Goal: Check status: Check status

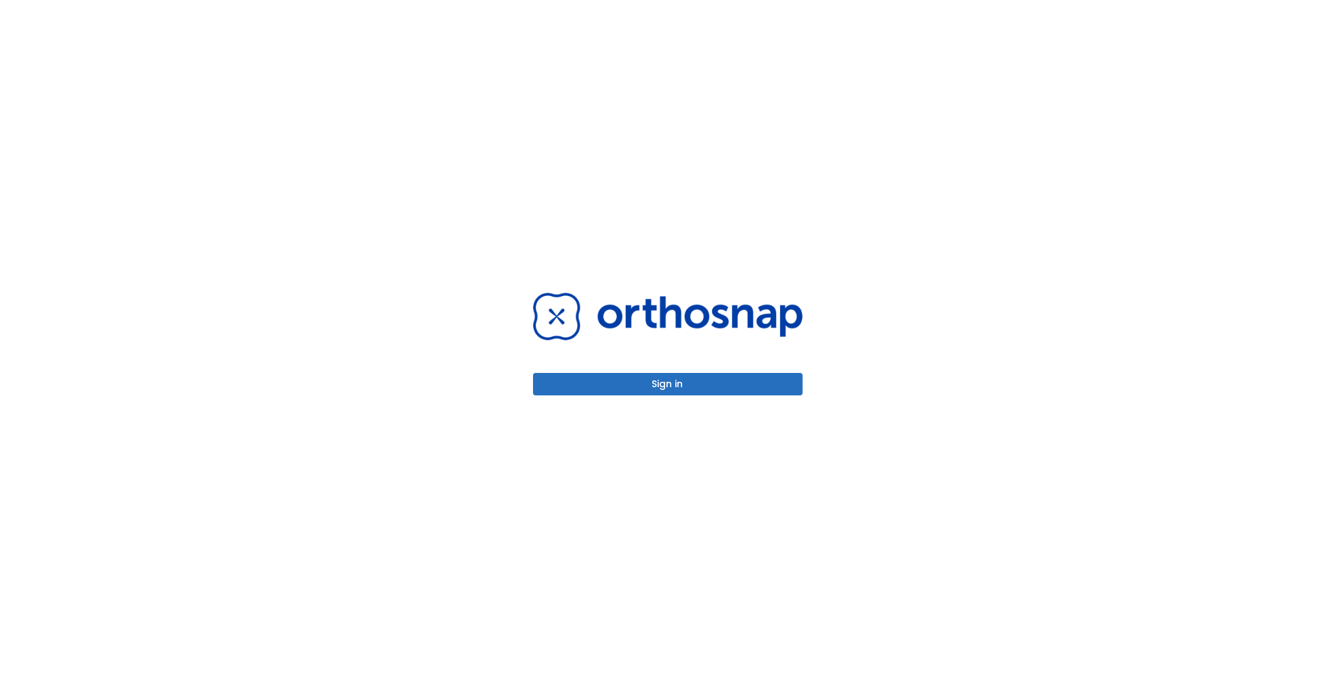
click at [657, 385] on button "Sign in" at bounding box center [668, 384] width 270 height 22
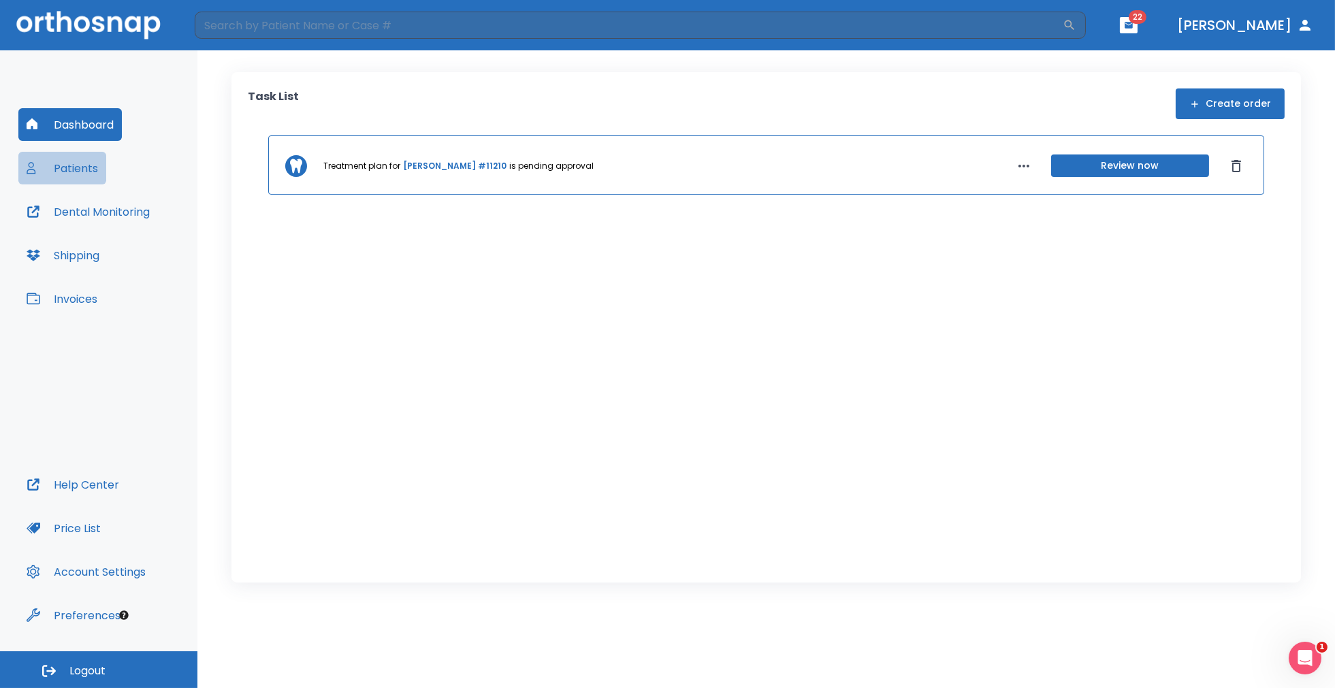
click at [75, 165] on button "Patients" at bounding box center [62, 168] width 88 height 33
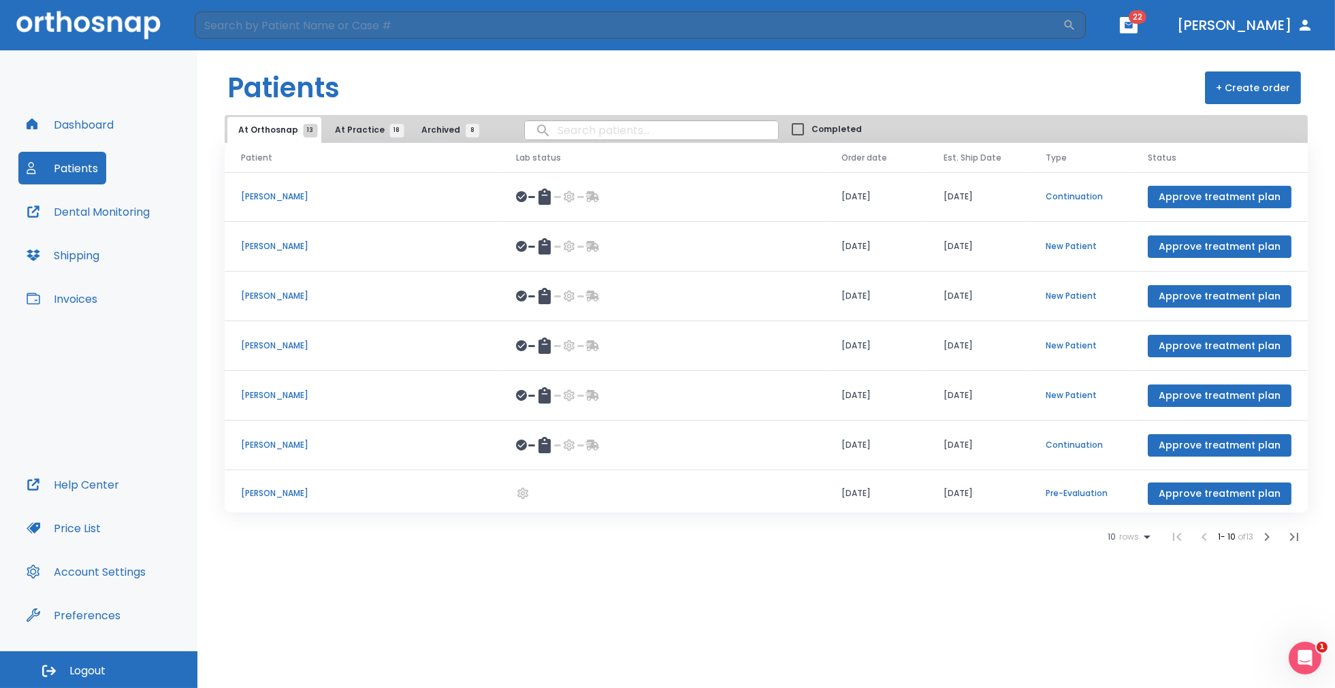
click at [565, 133] on input "search" at bounding box center [651, 130] width 253 height 27
type input "west"
click at [401, 26] on input "search" at bounding box center [629, 25] width 868 height 27
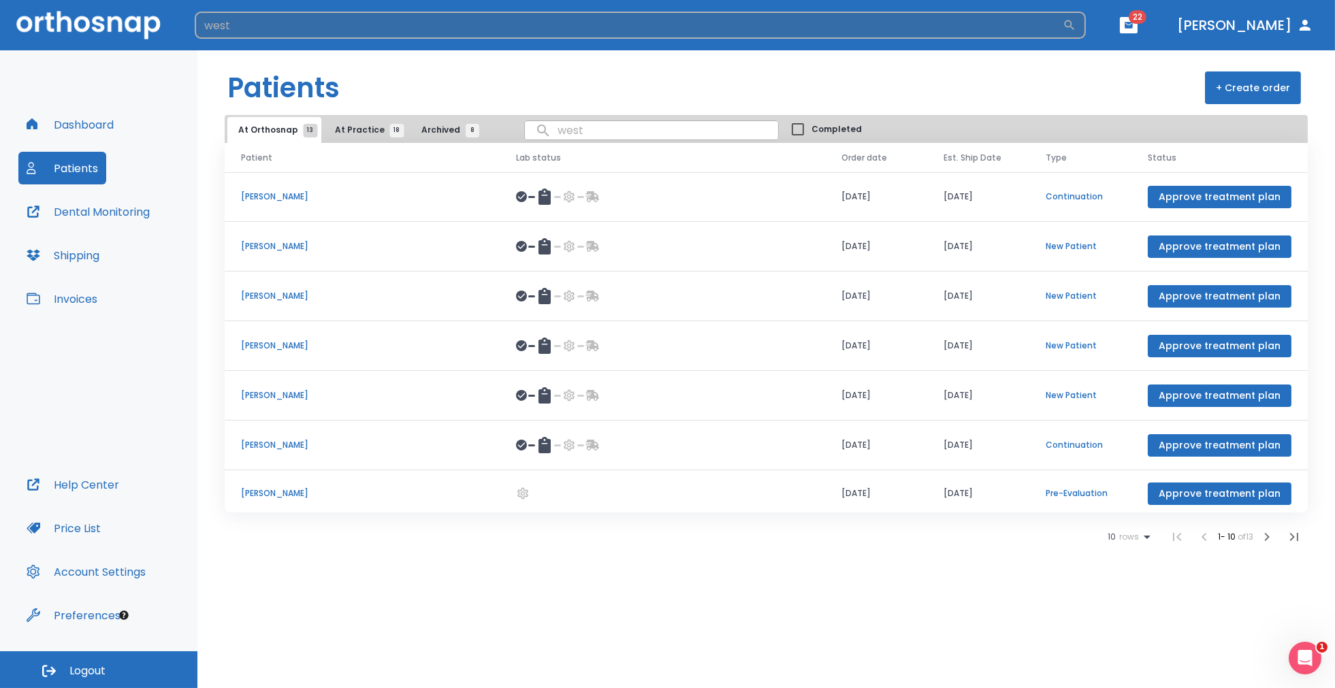
type input "west"
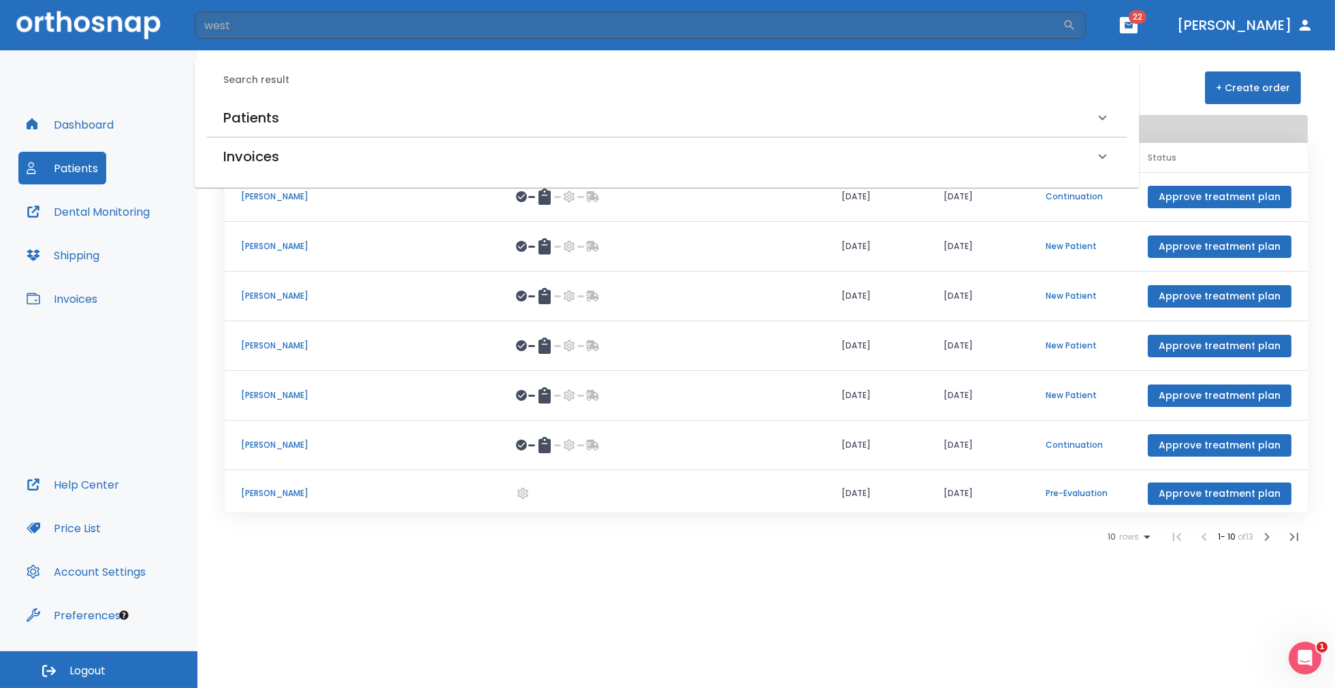
click at [269, 121] on h6 "Patients" at bounding box center [251, 118] width 56 height 22
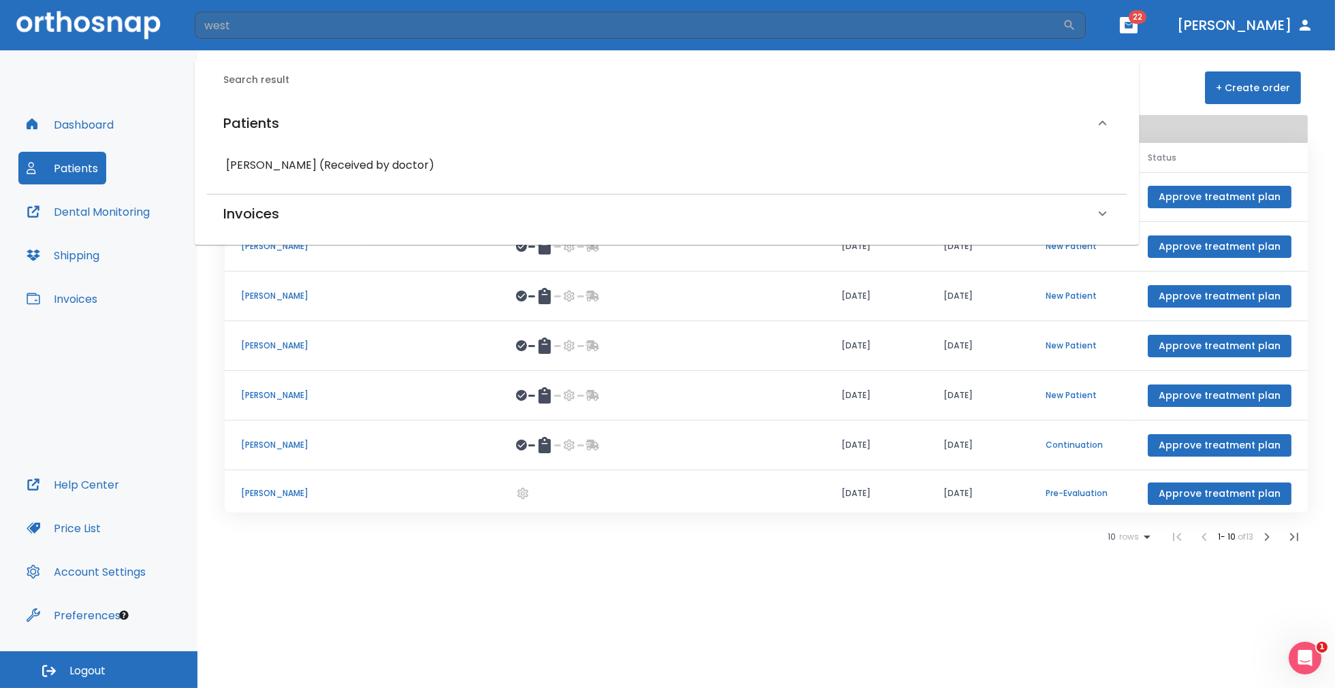
click at [306, 168] on h6 "Thomas Westberg (Received by doctor)" at bounding box center [667, 165] width 883 height 19
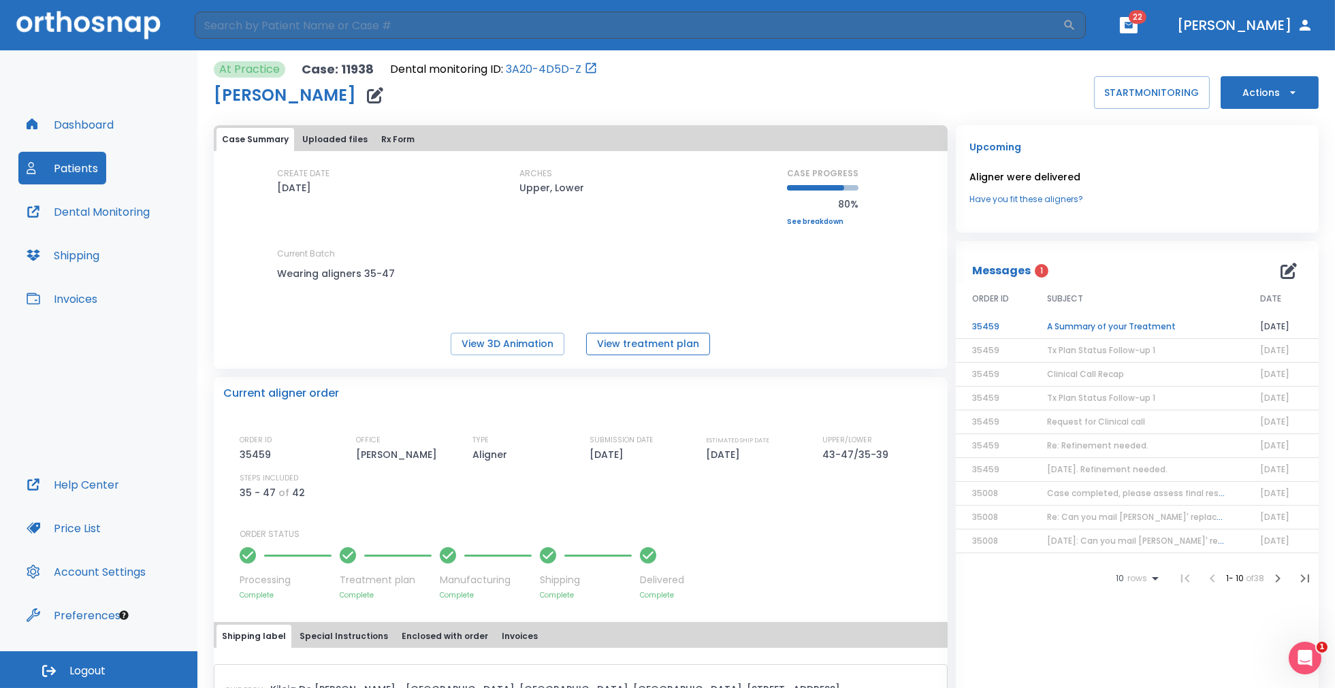
click at [655, 350] on button "View treatment plan" at bounding box center [648, 344] width 124 height 22
click at [330, 143] on button "Uploaded files" at bounding box center [335, 139] width 76 height 23
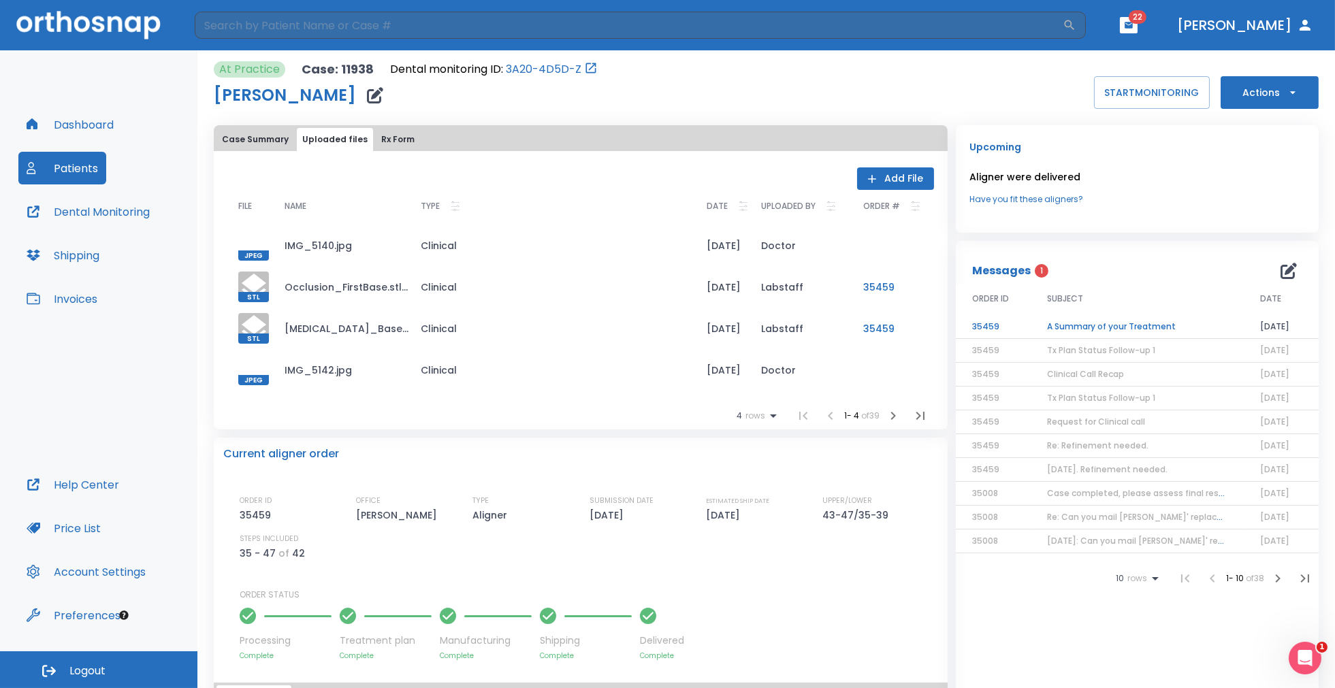
click at [384, 138] on button "Rx Form" at bounding box center [398, 139] width 44 height 23
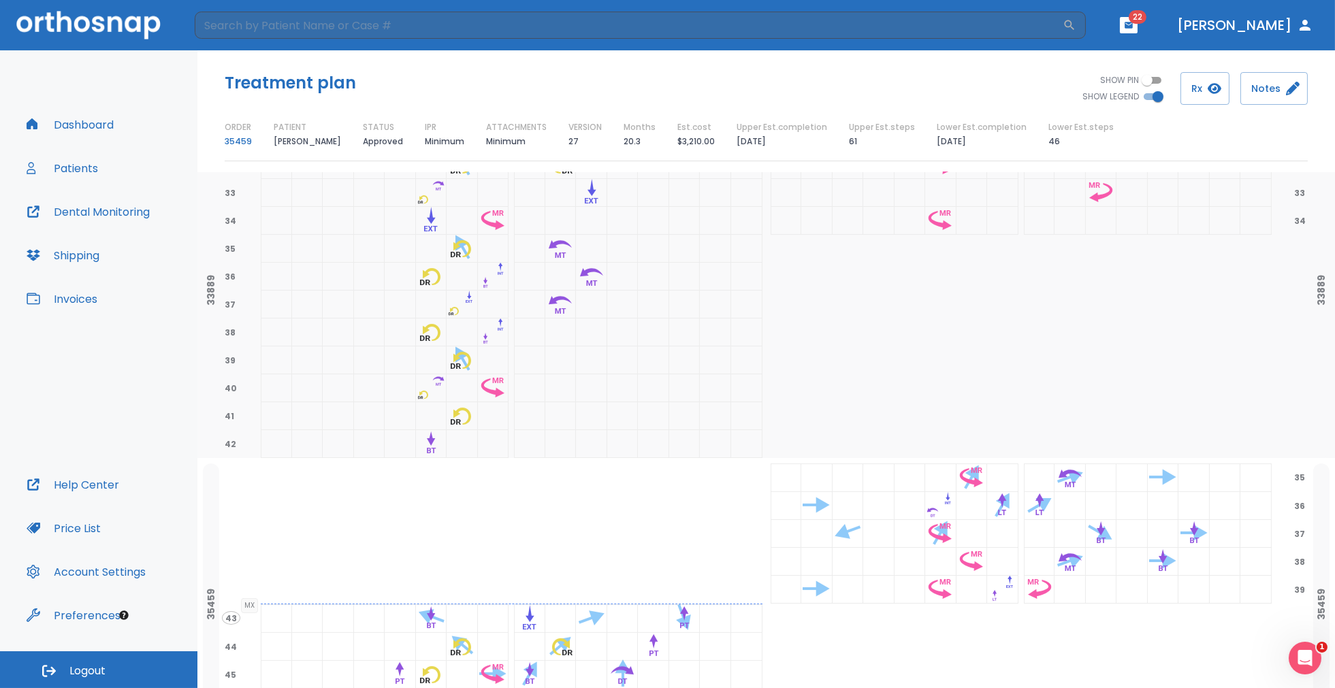
scroll to position [1051, 0]
click at [507, 430] on div "31 31 32 32 33 33 34 34 35 36 37 38 39 40 41 42" at bounding box center [766, 288] width 1089 height 336
